Goal: Communication & Community: Answer question/provide support

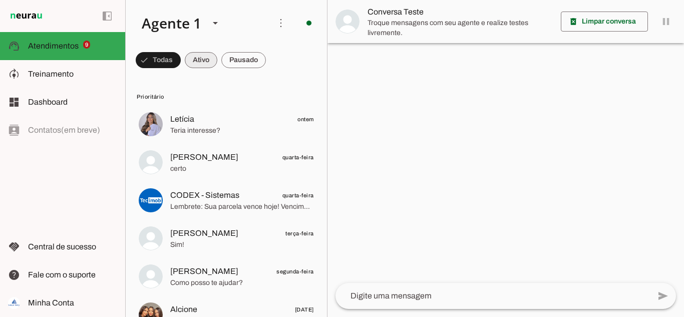
click at [181, 56] on span at bounding box center [158, 60] width 45 height 24
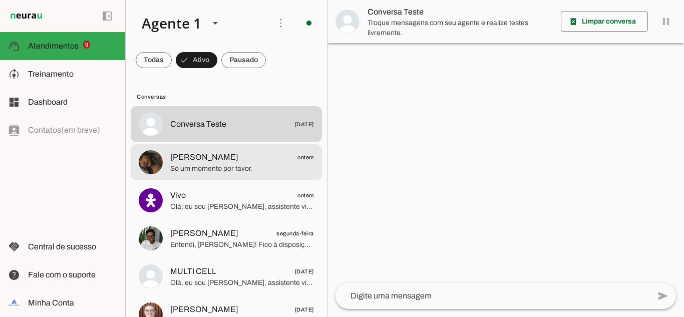
click at [211, 163] on span "[PERSON_NAME]" at bounding box center [204, 157] width 68 height 12
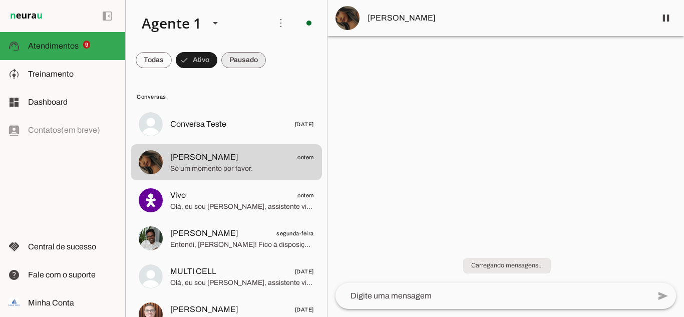
click at [172, 54] on span at bounding box center [154, 60] width 36 height 24
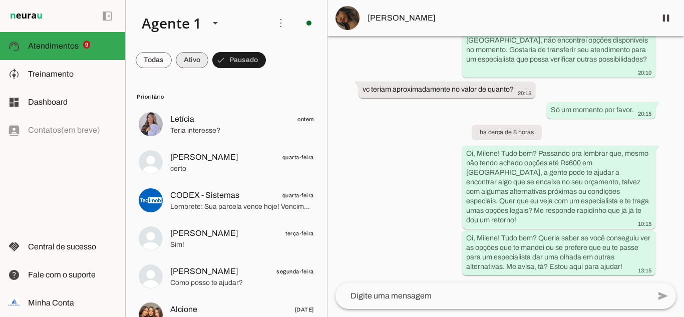
click at [172, 62] on span at bounding box center [154, 60] width 36 height 24
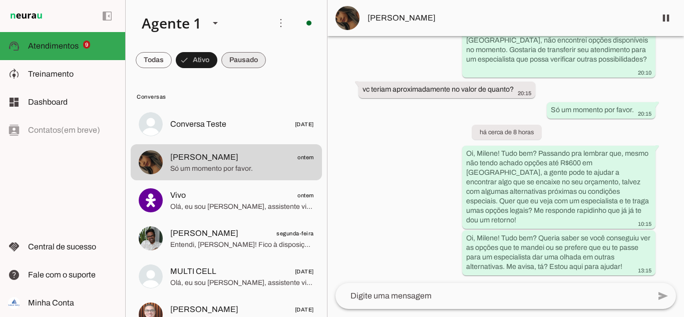
click at [172, 59] on span at bounding box center [154, 60] width 36 height 24
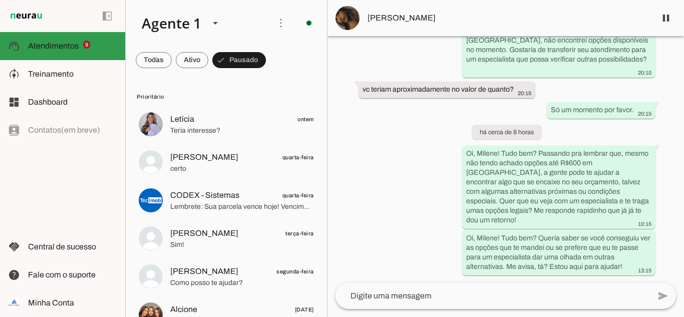
click at [66, 47] on span "Atendimentos" at bounding box center [53, 46] width 51 height 9
